Goal: Information Seeking & Learning: Learn about a topic

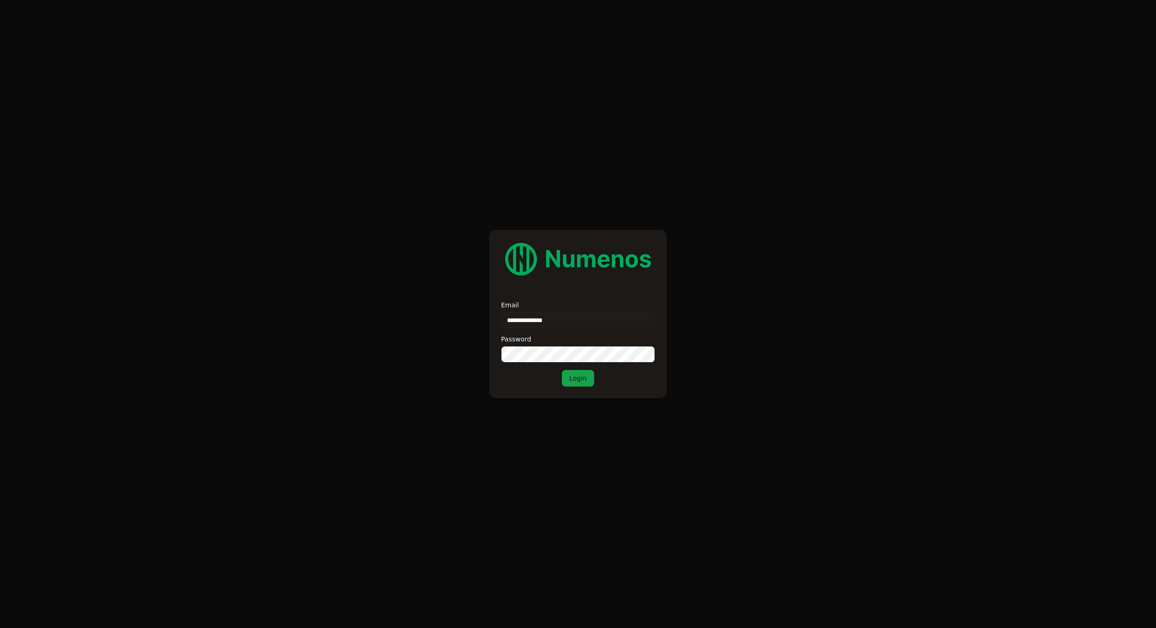
type input "**********"
click at [578, 379] on button "Login" at bounding box center [578, 378] width 32 height 17
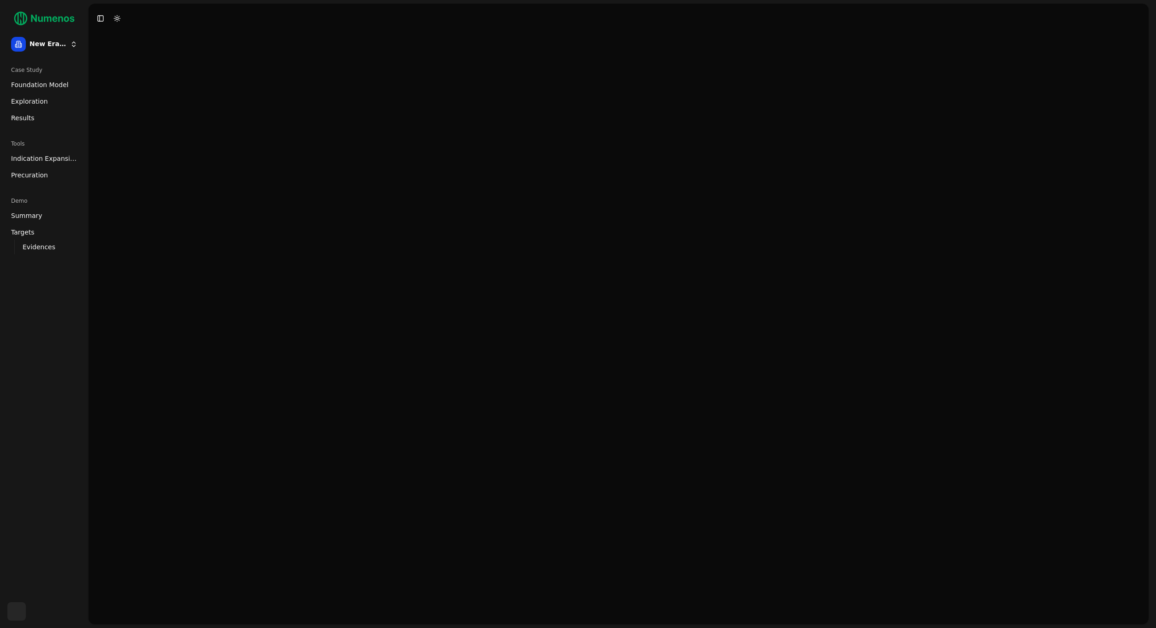
click at [63, 160] on span "Indication Expansion" at bounding box center [44, 158] width 66 height 9
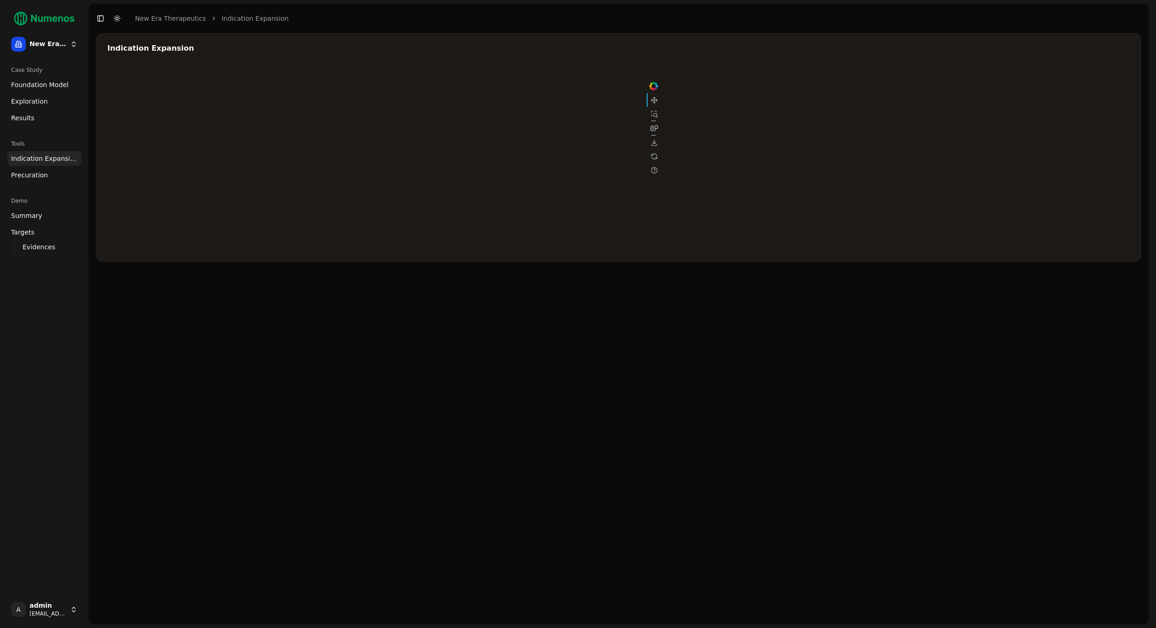
click at [54, 175] on link "Precuration" at bounding box center [44, 175] width 74 height 15
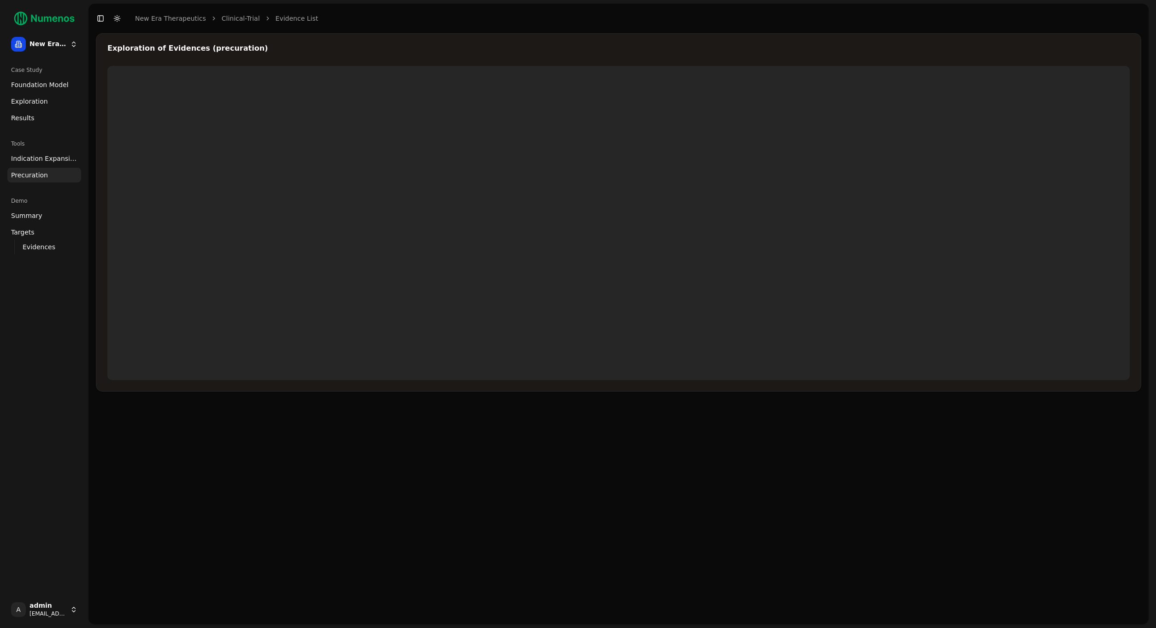
click at [53, 336] on div "Case Study Foundation Model Exploration Results Tools Indication Expansion Prec…" at bounding box center [44, 327] width 81 height 536
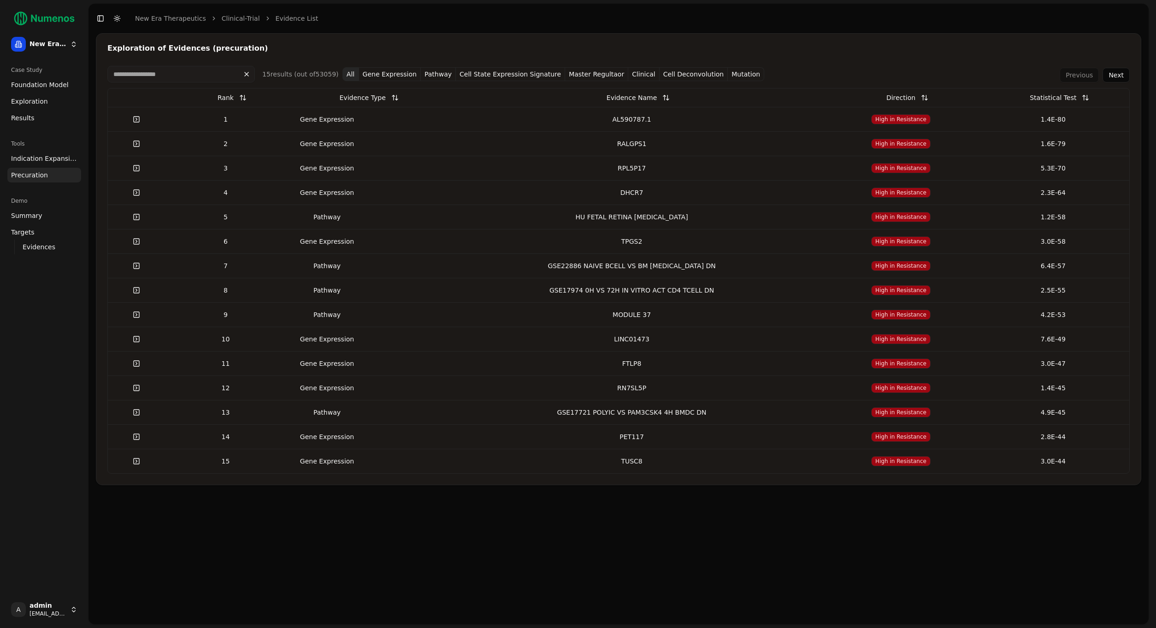
click at [53, 89] on link "Foundation Model" at bounding box center [44, 84] width 74 height 15
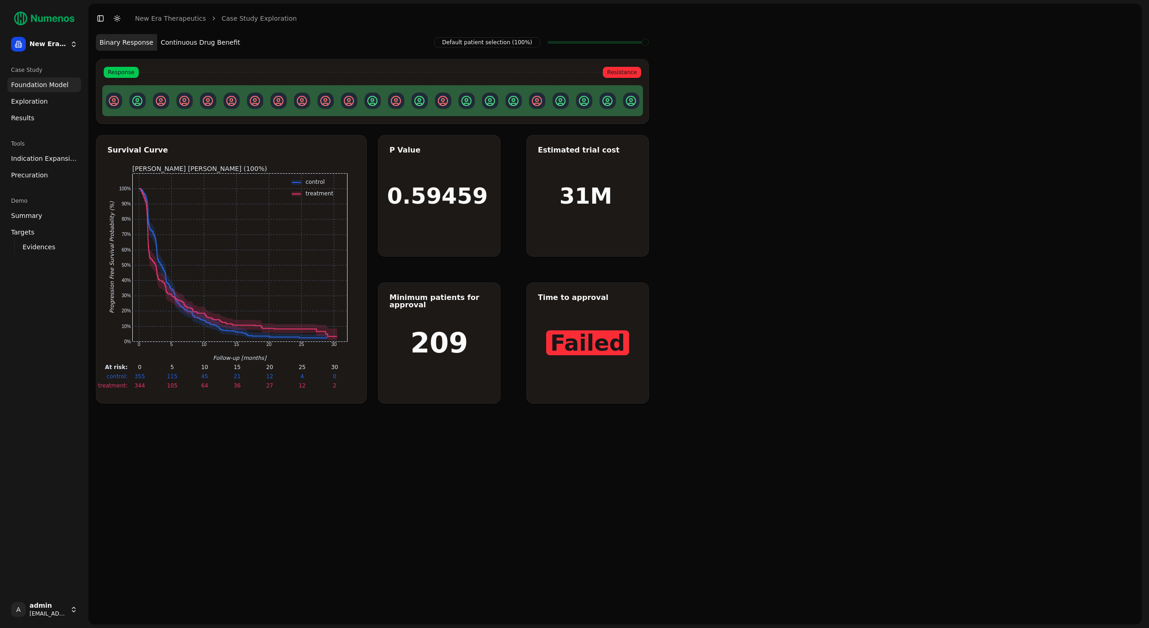
click at [52, 104] on link "Exploration" at bounding box center [44, 101] width 74 height 15
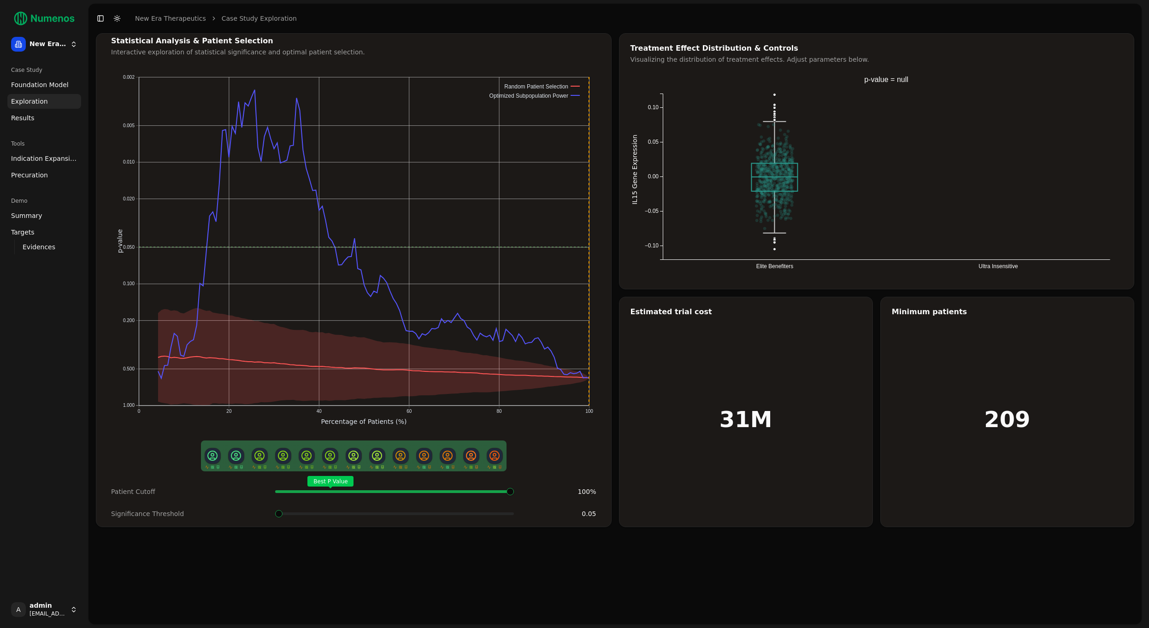
click at [59, 118] on link "Results" at bounding box center [44, 118] width 74 height 15
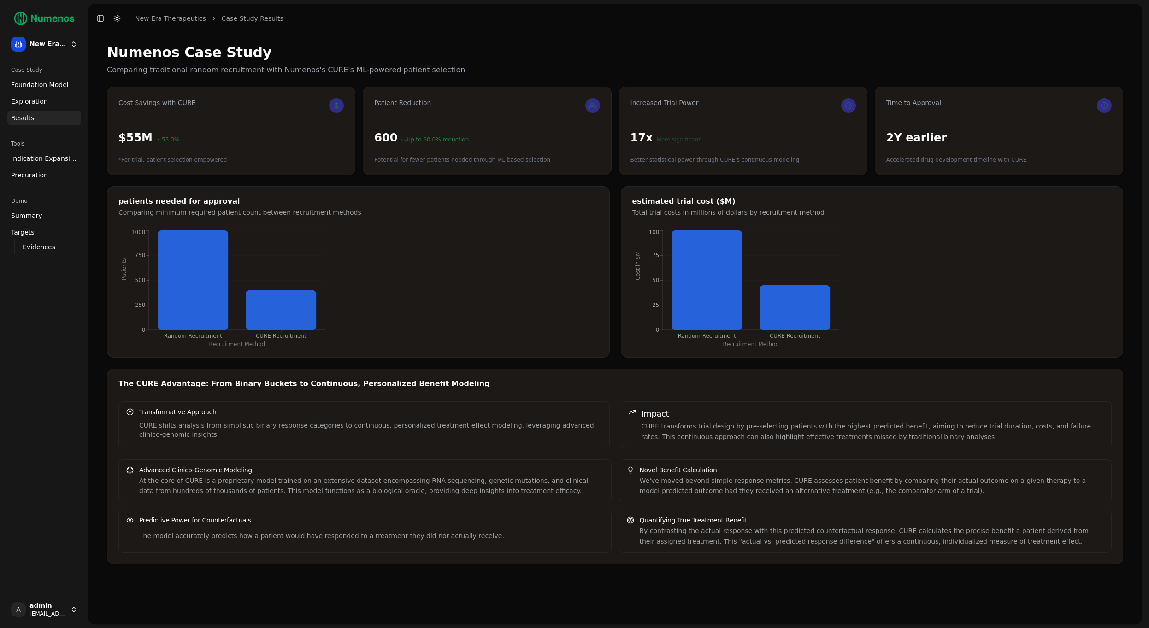
click at [461, 101] on div "Patient Reduction" at bounding box center [486, 105] width 225 height 15
